Goal: Information Seeking & Learning: Find specific fact

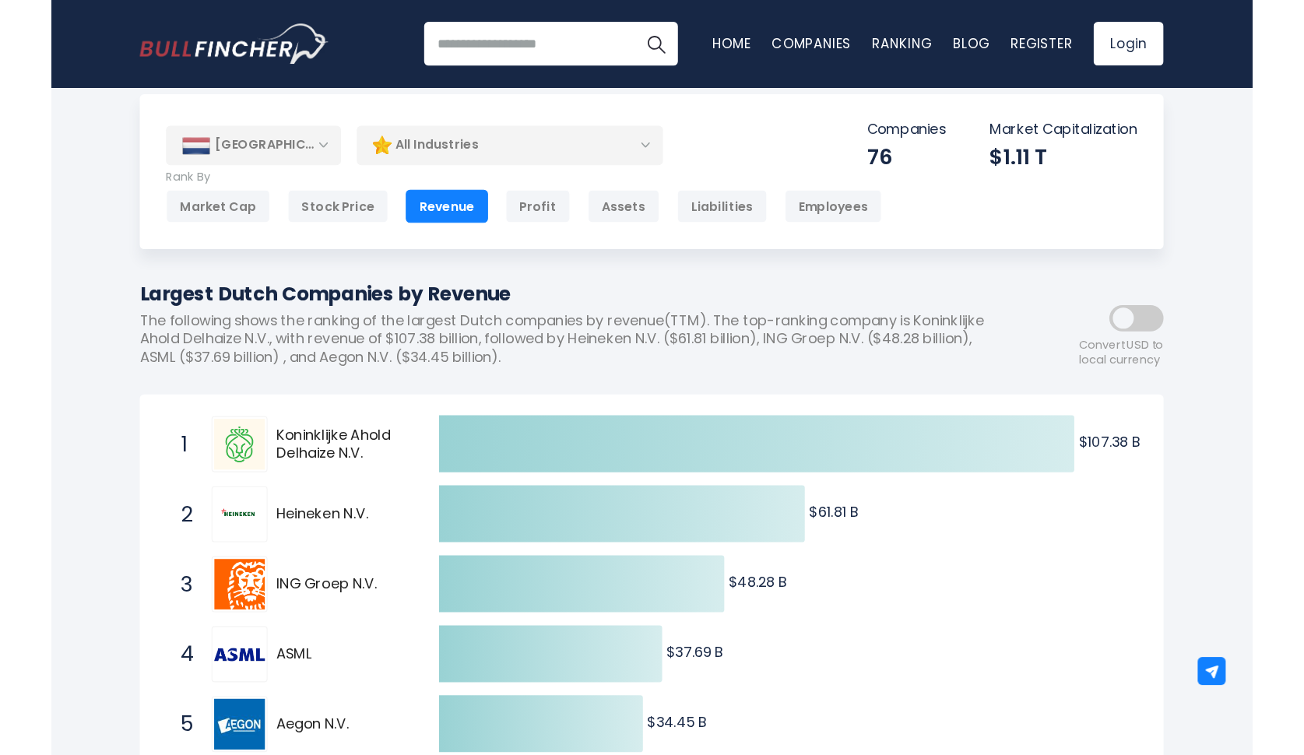
scroll to position [74, 0]
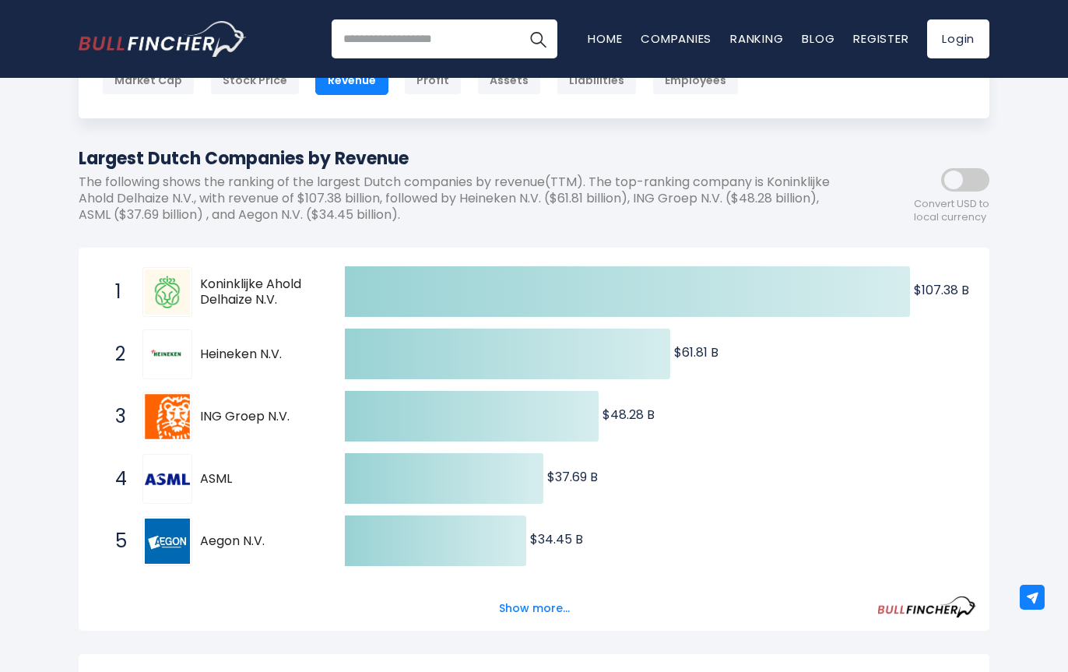
drag, startPoint x: 274, startPoint y: 295, endPoint x: 184, endPoint y: 276, distance: 91.6
click at [184, 276] on div "1 Koninklijke Ahold Delhaize N.V. AD.AS" at bounding box center [212, 292] width 210 height 50
drag, startPoint x: 188, startPoint y: 275, endPoint x: 258, endPoint y: 290, distance: 71.6
click at [258, 290] on div "1 Koninklijke Ahold Delhaize N.V. AD.AS" at bounding box center [212, 292] width 210 height 50
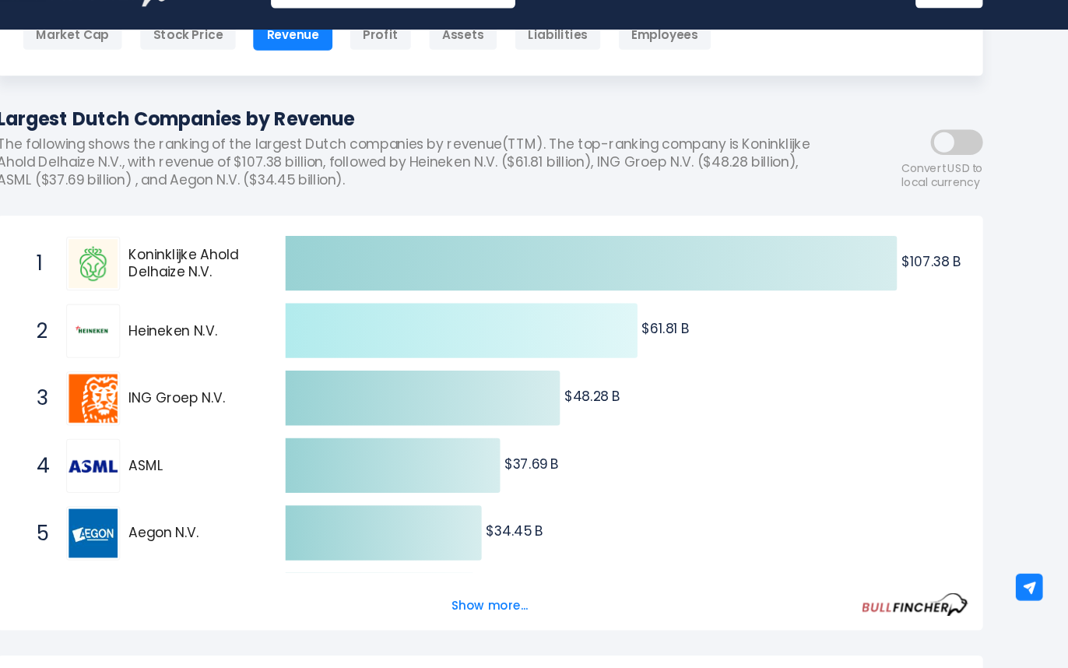
scroll to position [118, 0]
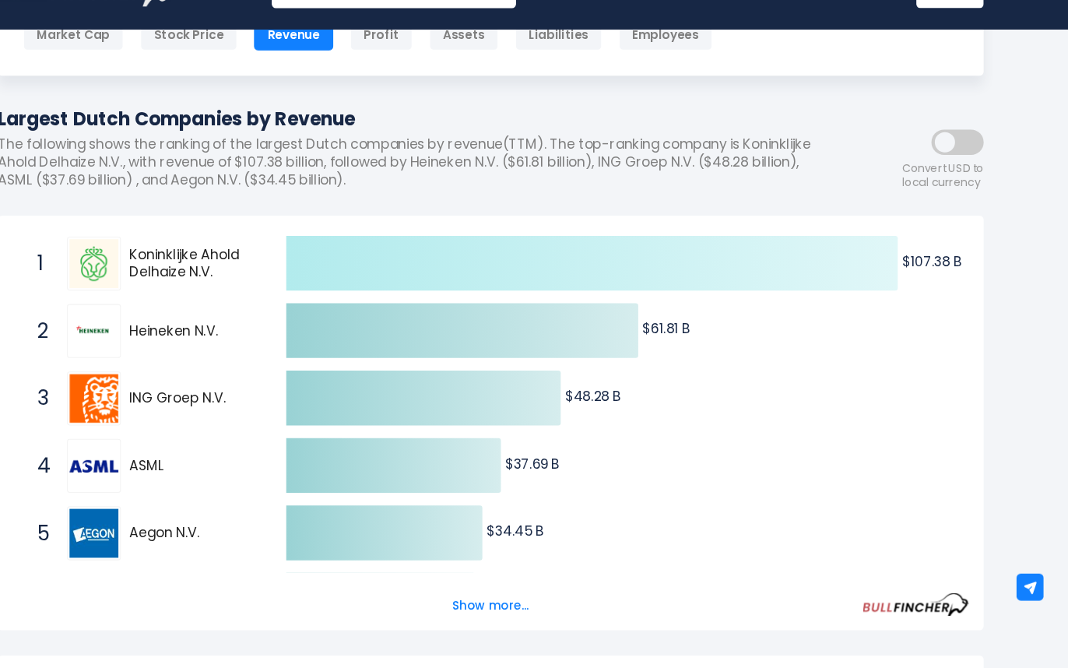
drag, startPoint x: 119, startPoint y: 234, endPoint x: 402, endPoint y: 251, distance: 283.9
click at [405, 263] on div "Created with Highcharts 12.1.2 $107.38 B ​ $107.38 B $61.81 B ​ $61.81 B $48.28…" at bounding box center [534, 574] width 884 height 623
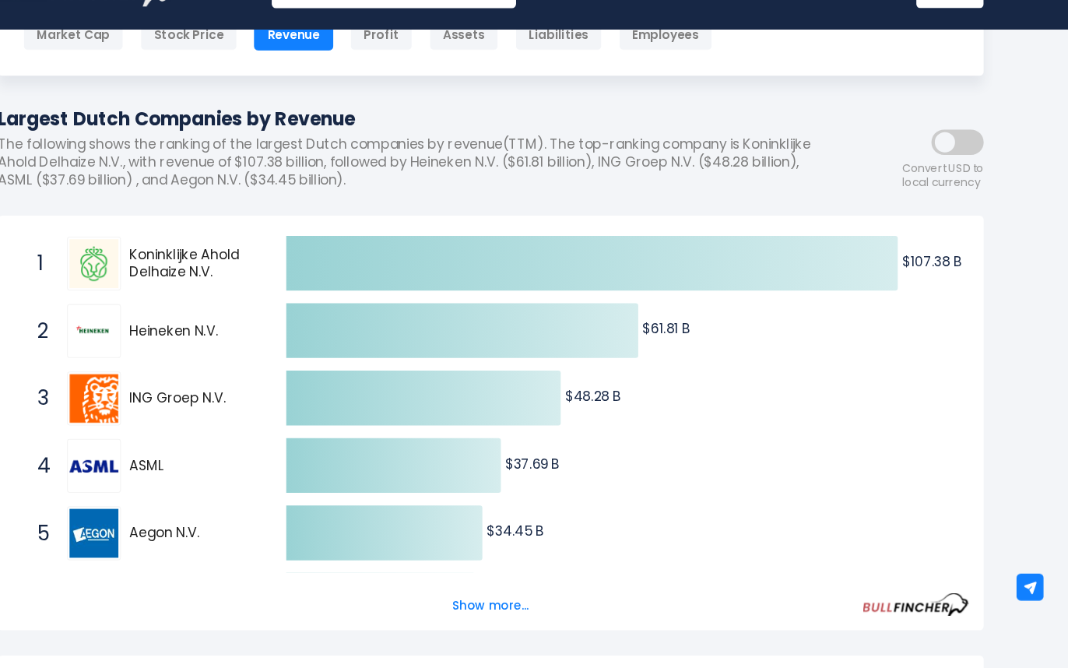
click at [200, 279] on span "Koninklijke Ahold Delhaize N.V." at bounding box center [259, 295] width 118 height 33
drag, startPoint x: 167, startPoint y: 243, endPoint x: 149, endPoint y: 239, distance: 18.3
click at [200, 279] on span "Koninklijke Ahold Delhaize N.V." at bounding box center [259, 295] width 118 height 33
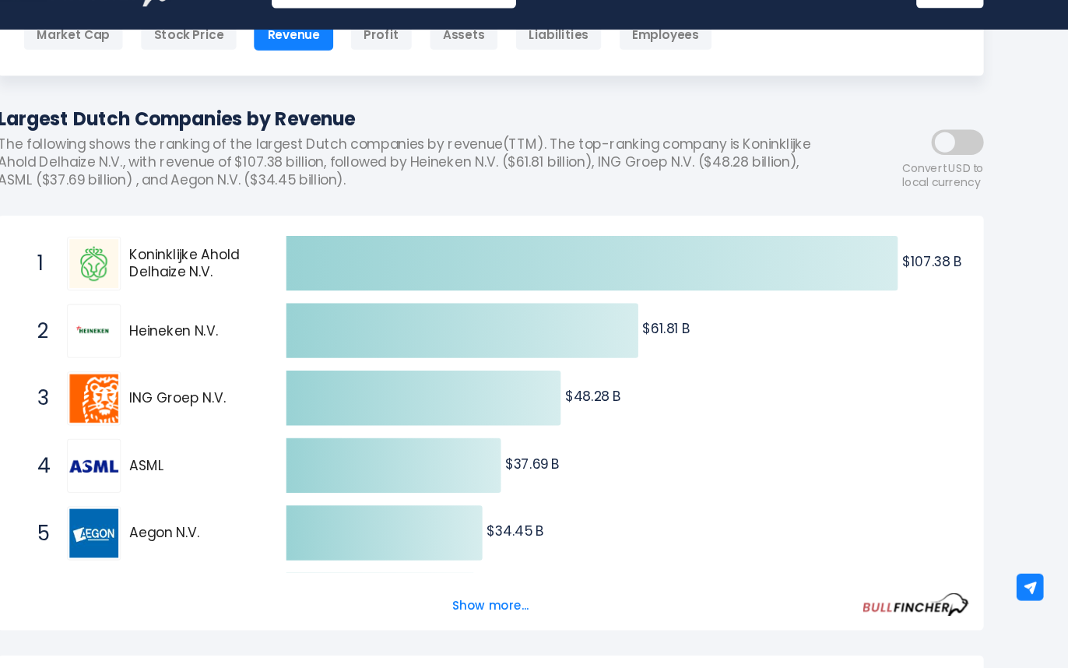
drag, startPoint x: 120, startPoint y: 228, endPoint x: 199, endPoint y: 254, distance: 82.7
click at [202, 269] on div "1 Koninklijke Ahold Delhaize N.V. AD.AS" at bounding box center [212, 294] width 210 height 50
drag, startPoint x: 195, startPoint y: 245, endPoint x: 87, endPoint y: 208, distance: 114.5
click at [87, 250] on div "Created with Highcharts 12.1.2 $107.38 B ​ $107.38 B $61.81 B ​ $61.81 B $48.28…" at bounding box center [534, 441] width 911 height 383
click at [200, 279] on span "Koninklijke Ahold Delhaize N.V." at bounding box center [259, 295] width 118 height 33
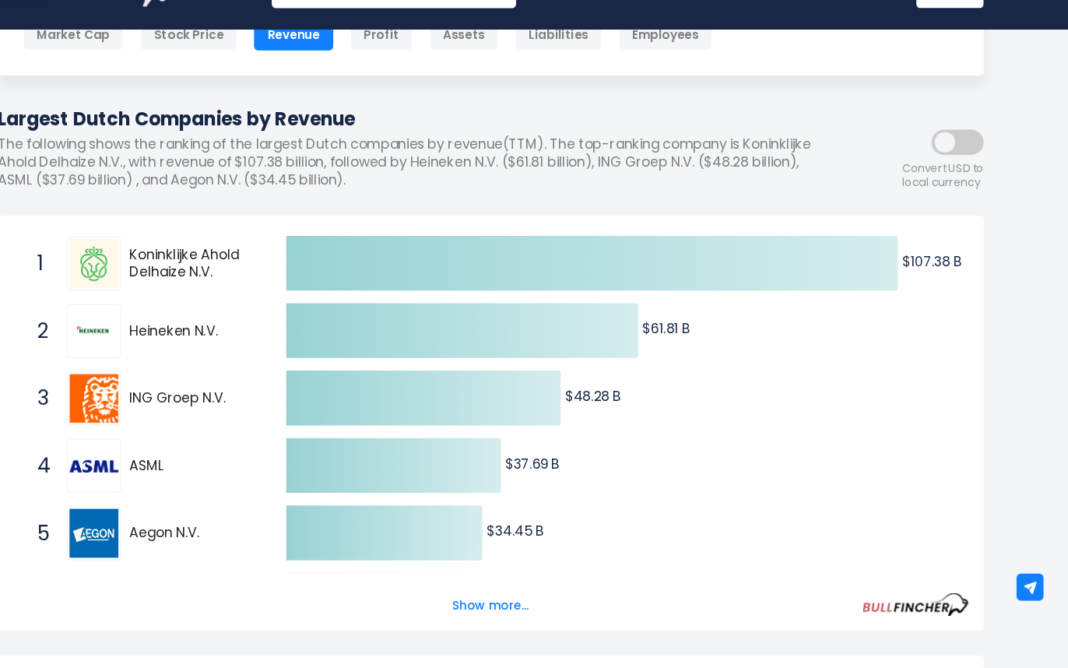
click at [200, 279] on span "Koninklijke Ahold Delhaize N.V." at bounding box center [259, 295] width 118 height 33
